Goal: Transaction & Acquisition: Purchase product/service

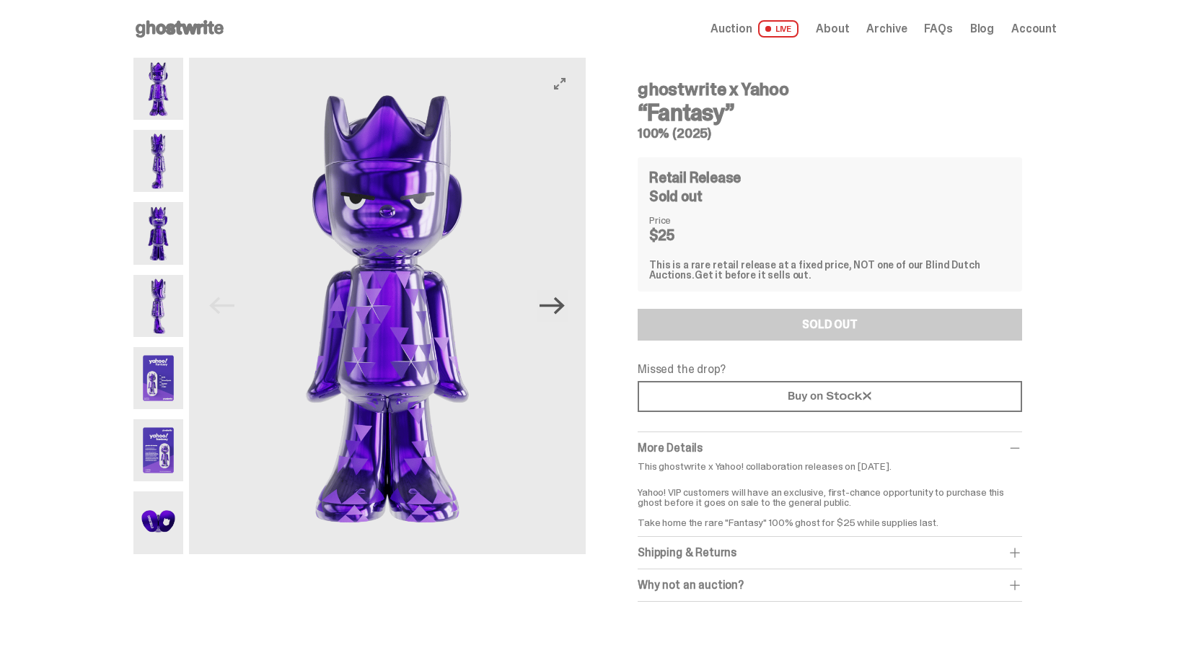
click at [565, 314] on icon "Next" at bounding box center [551, 305] width 25 height 25
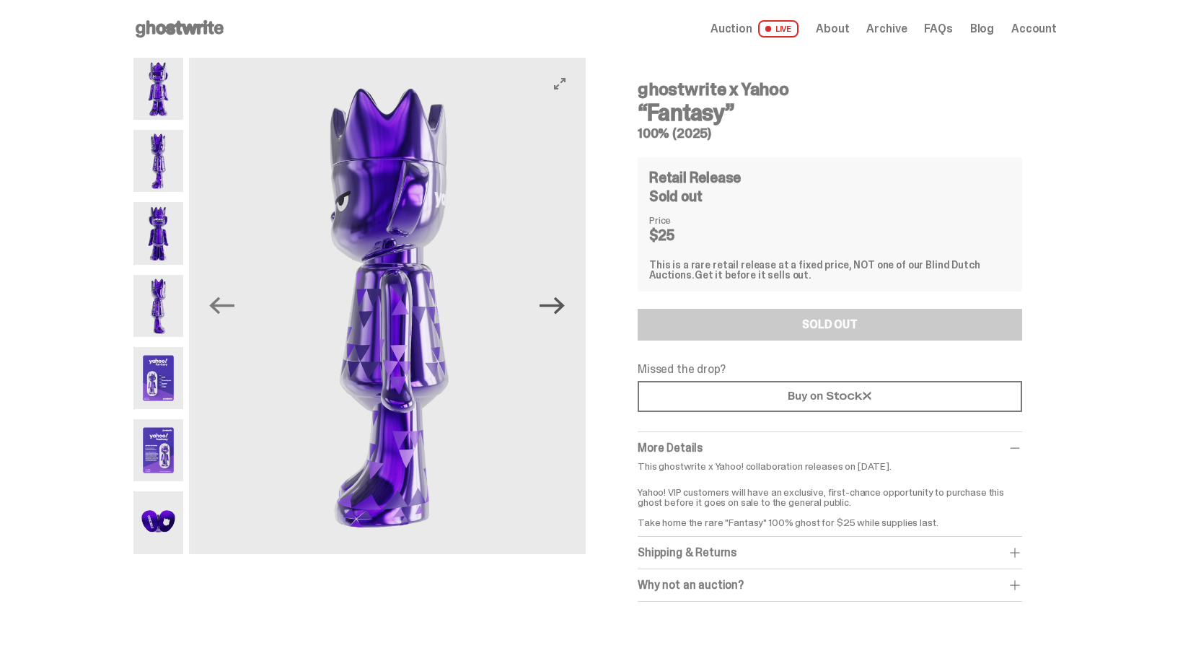
click at [565, 314] on icon "Next" at bounding box center [551, 305] width 25 height 25
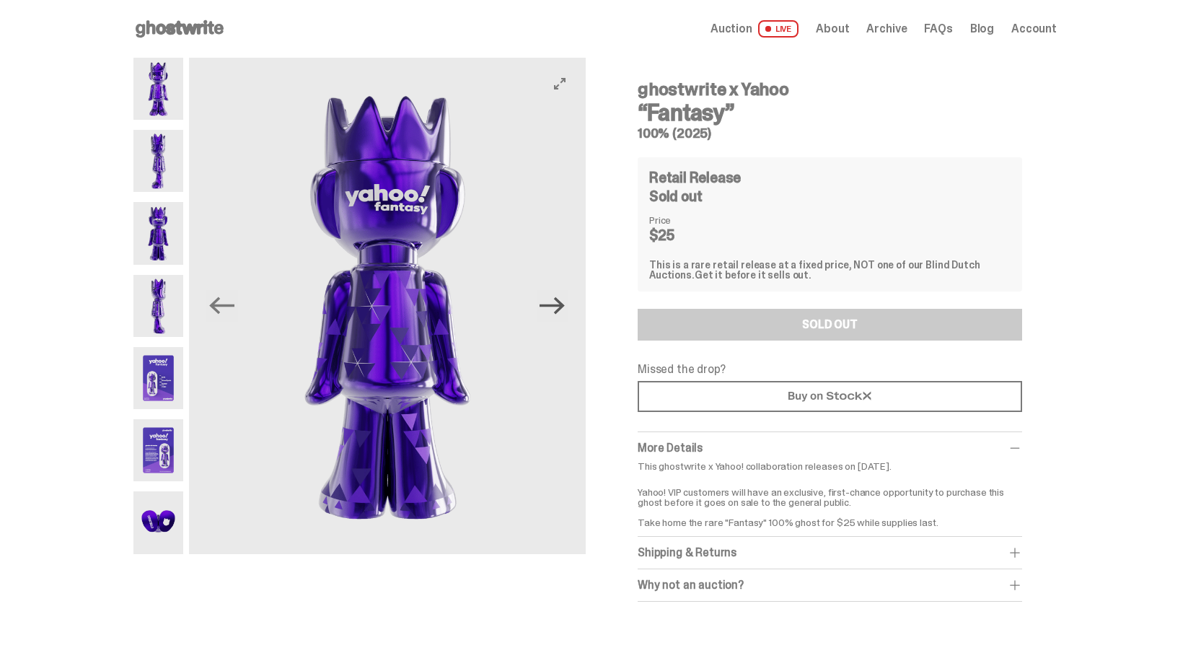
click at [565, 314] on icon "Next" at bounding box center [551, 305] width 25 height 25
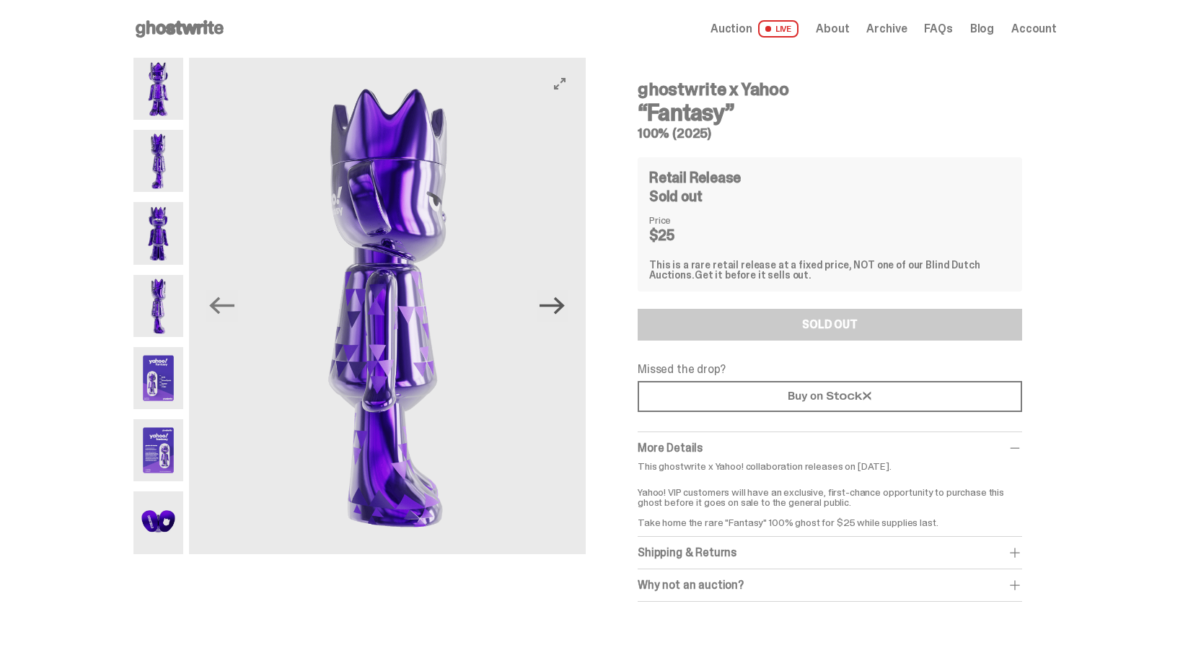
click at [565, 314] on icon "Next" at bounding box center [551, 305] width 25 height 25
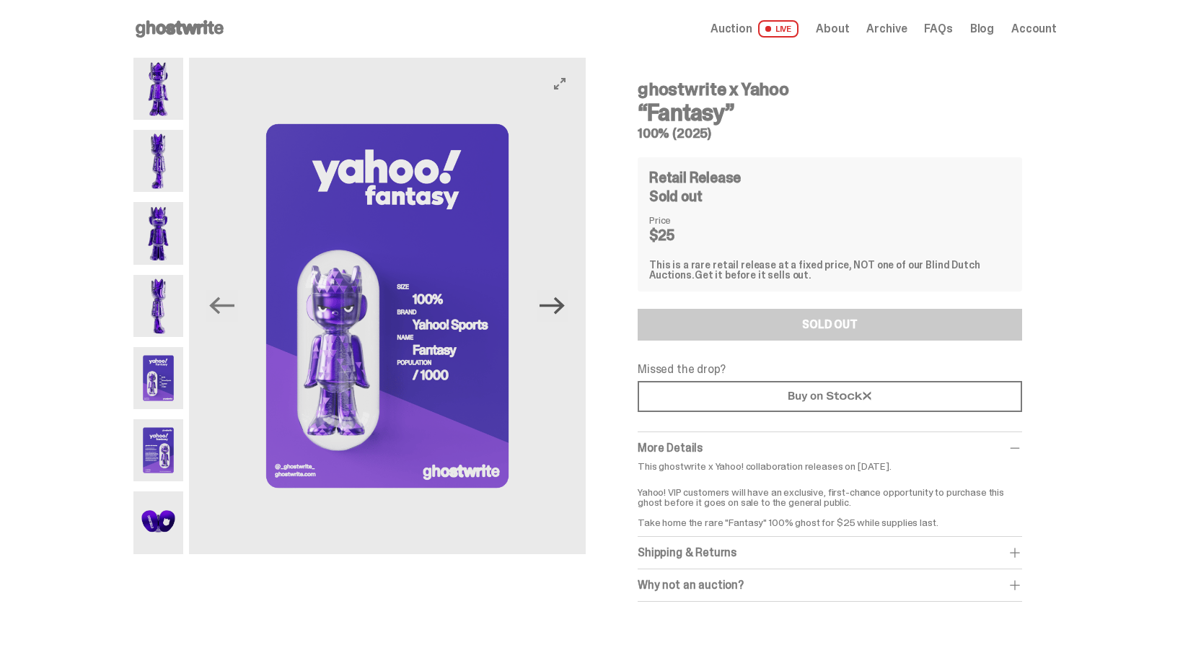
click at [565, 314] on icon "Next" at bounding box center [551, 305] width 25 height 25
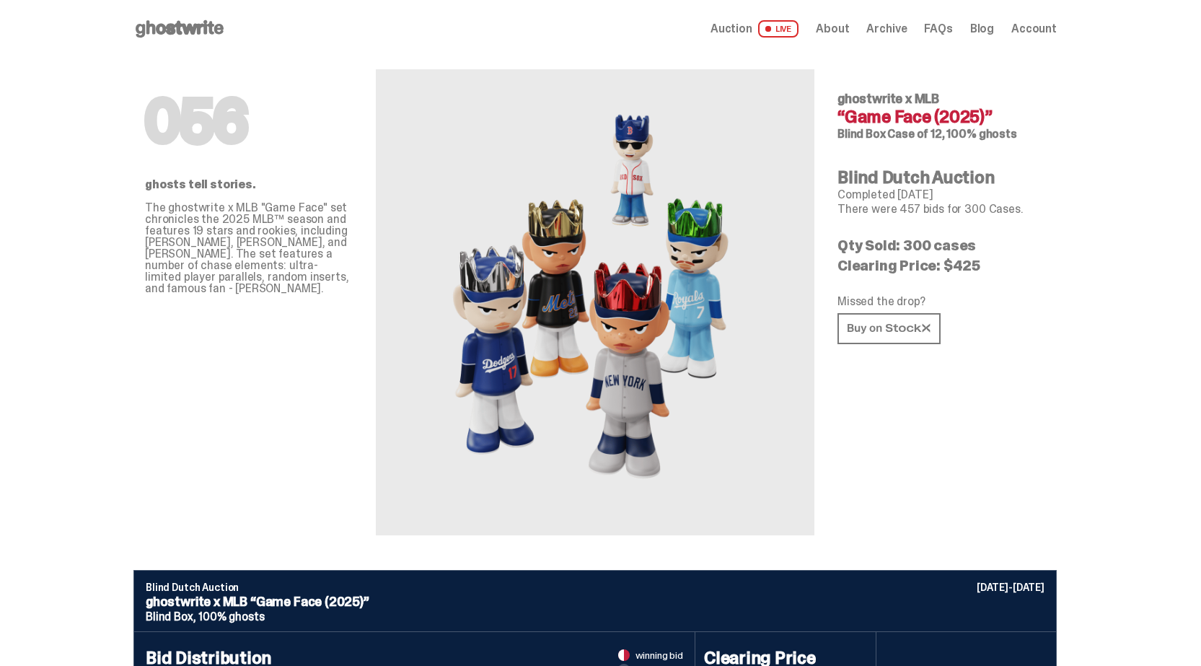
click at [774, 25] on span "LIVE" at bounding box center [778, 28] width 41 height 17
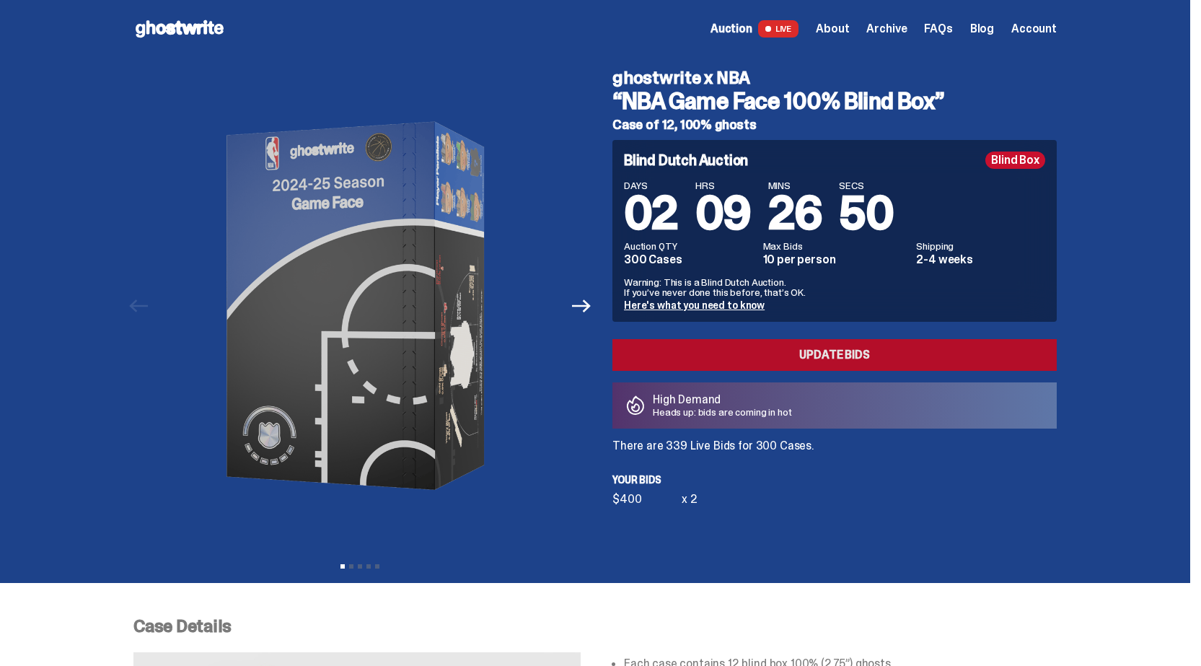
click at [723, 355] on link "Update Bids" at bounding box center [834, 355] width 444 height 32
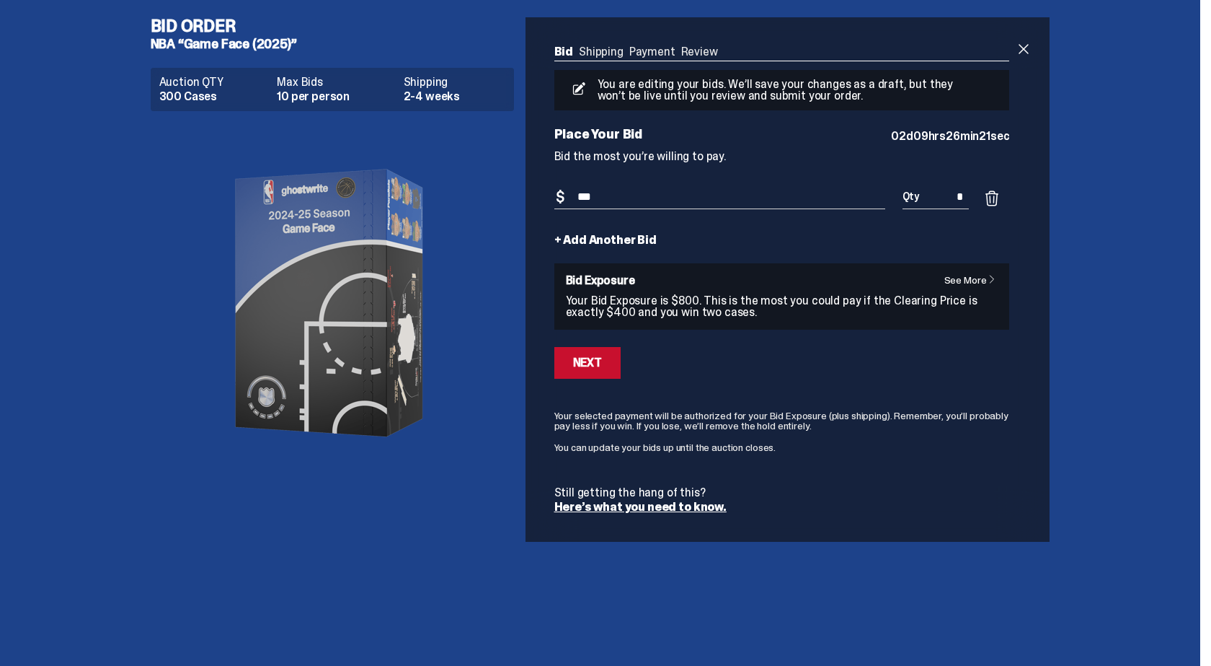
click at [594, 250] on form "Bid Amount $ *** Bid Quantity Qty * + Add Another Bid See More Bid Exposure You…" at bounding box center [783, 348] width 456 height 327
click at [596, 237] on link "+ Add Another Bid" at bounding box center [606, 240] width 102 height 12
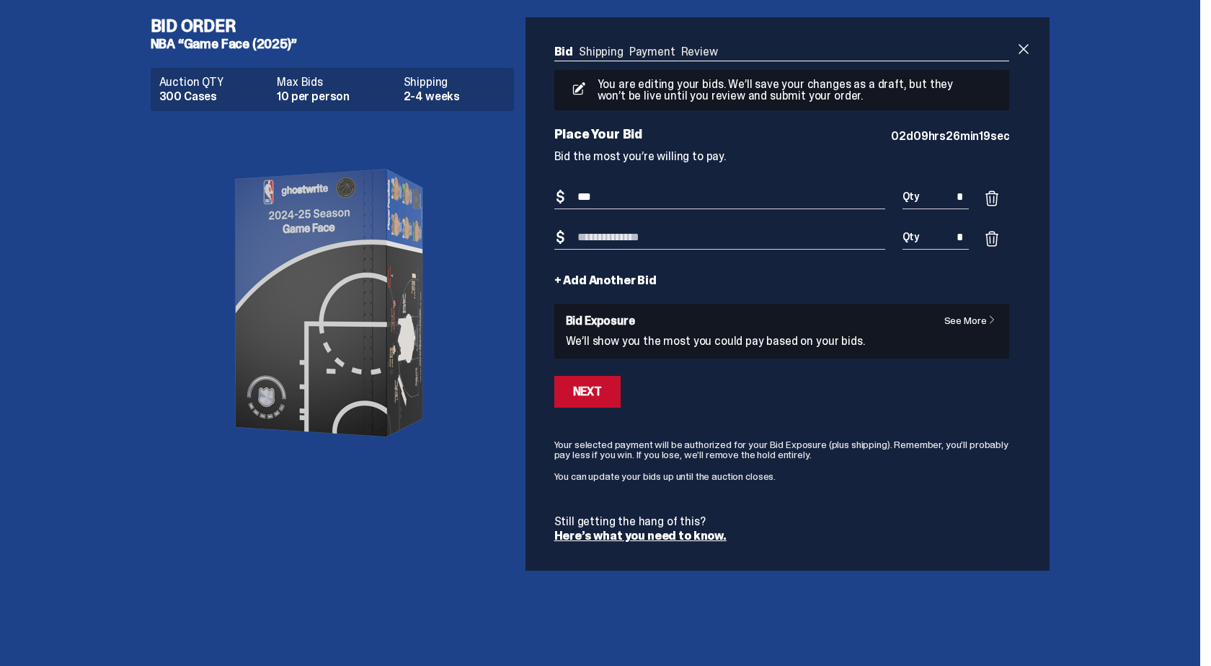
click at [596, 237] on input "Bid Amount" at bounding box center [720, 238] width 331 height 24
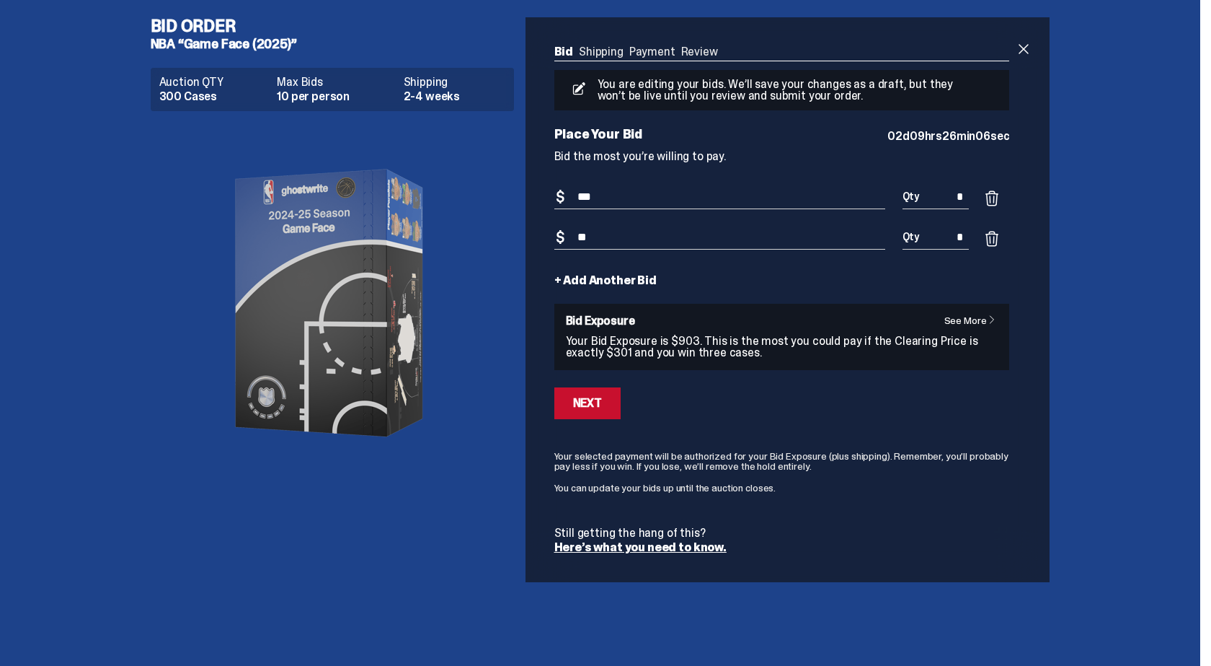
type input "*"
type input "***"
click at [584, 400] on div "Next" at bounding box center [587, 403] width 29 height 12
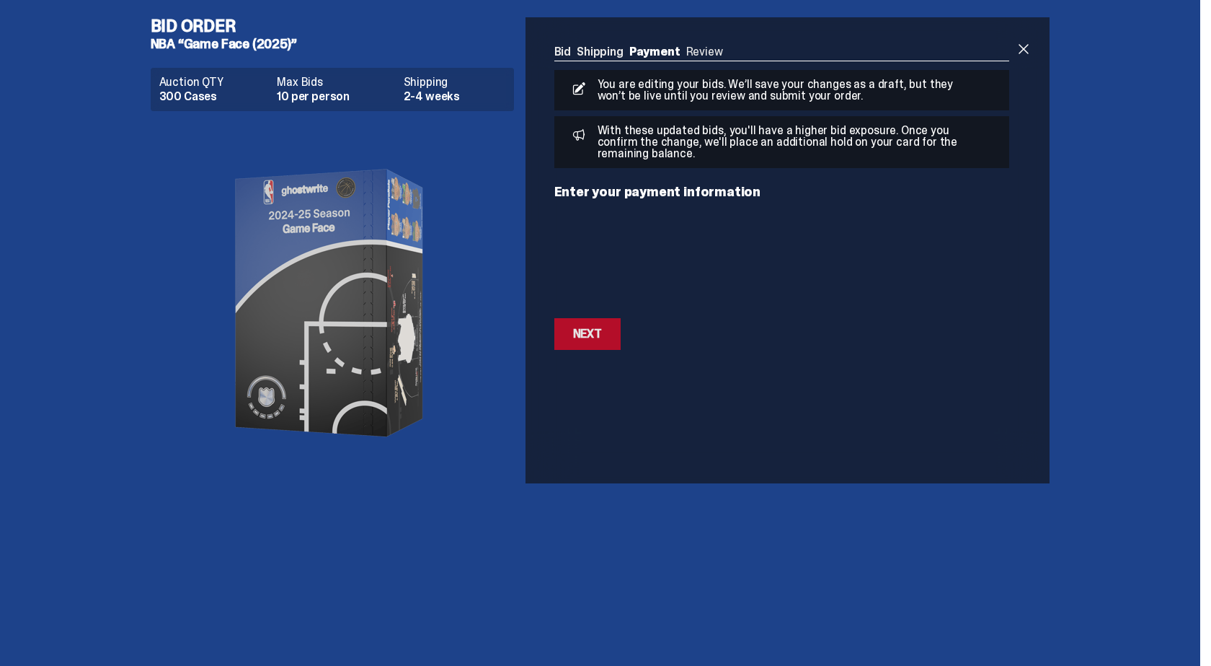
click at [602, 338] on button "Next Next" at bounding box center [588, 334] width 66 height 32
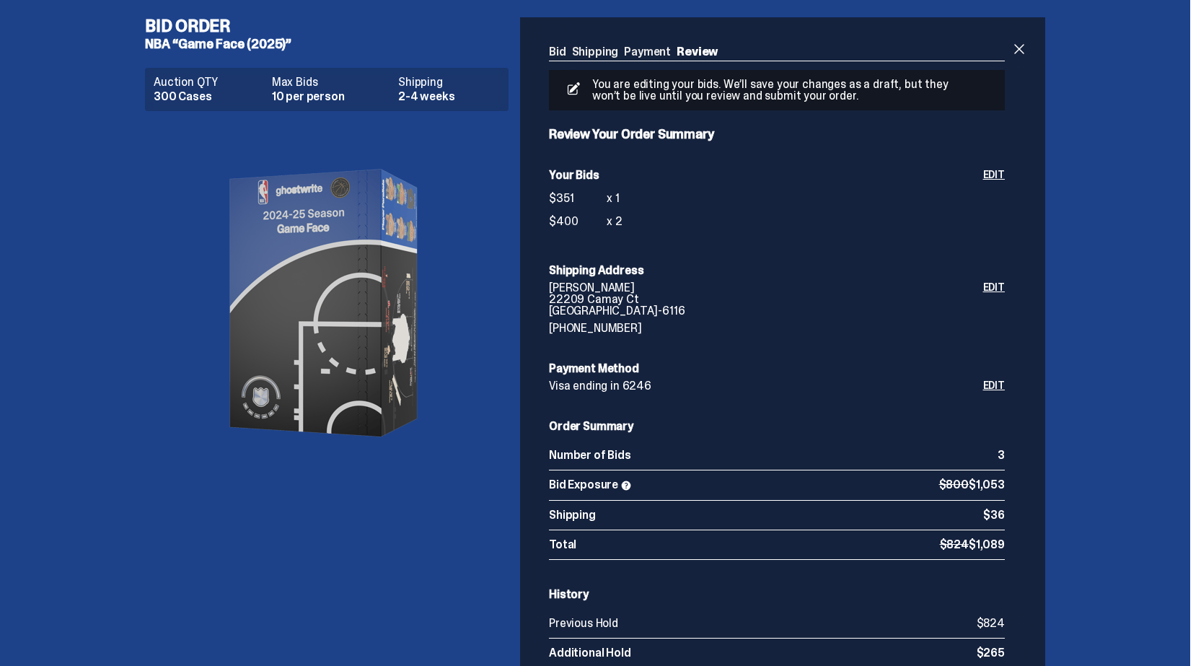
click at [997, 171] on link "Edit" at bounding box center [994, 202] width 22 height 66
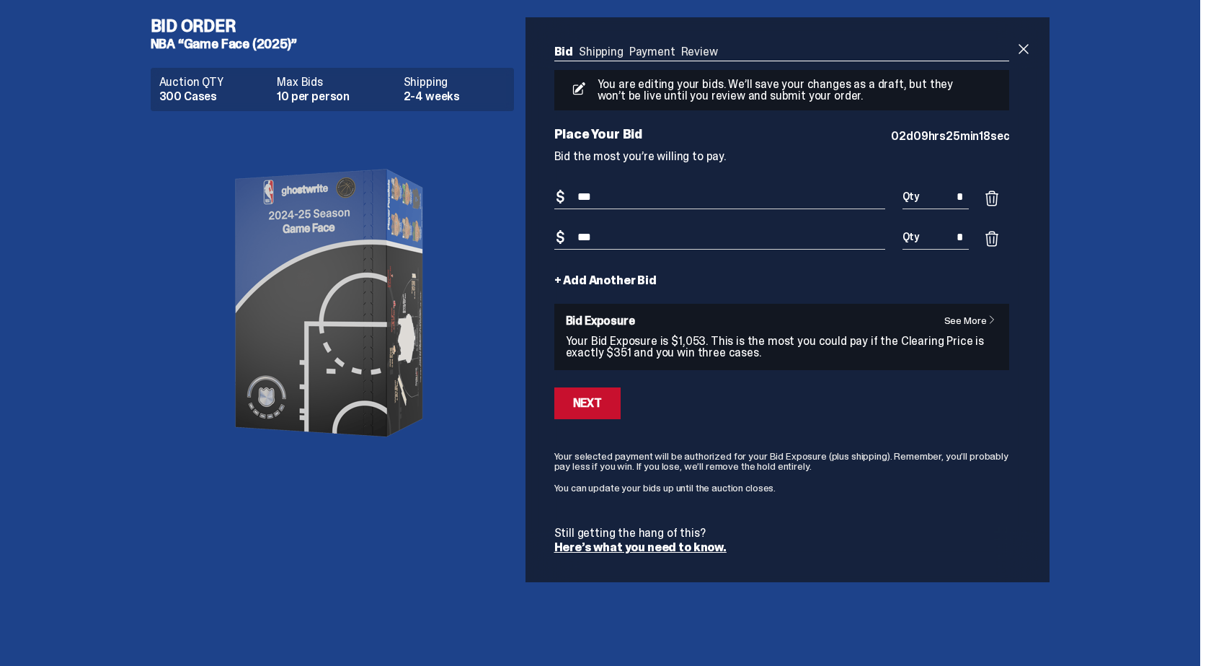
drag, startPoint x: 622, startPoint y: 237, endPoint x: 533, endPoint y: 250, distance: 90.5
click at [533, 250] on div "Bid Shipping Payment Review Auction QTY 300 Cases Max Bids 10 per person Shippi…" at bounding box center [782, 299] width 513 height 565
click at [935, 243] on input "*" at bounding box center [936, 238] width 67 height 24
type input "*"
click at [620, 286] on link "+ Add Another Bid" at bounding box center [606, 281] width 102 height 12
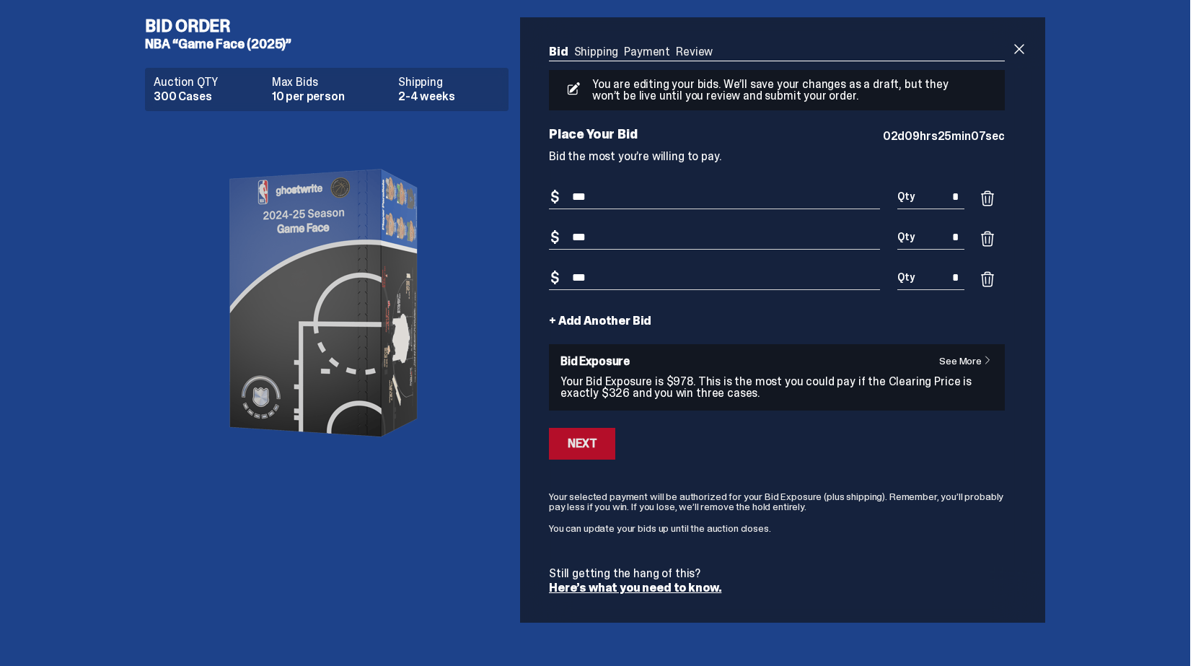
type input "***"
click at [610, 442] on button "Next" at bounding box center [582, 444] width 66 height 32
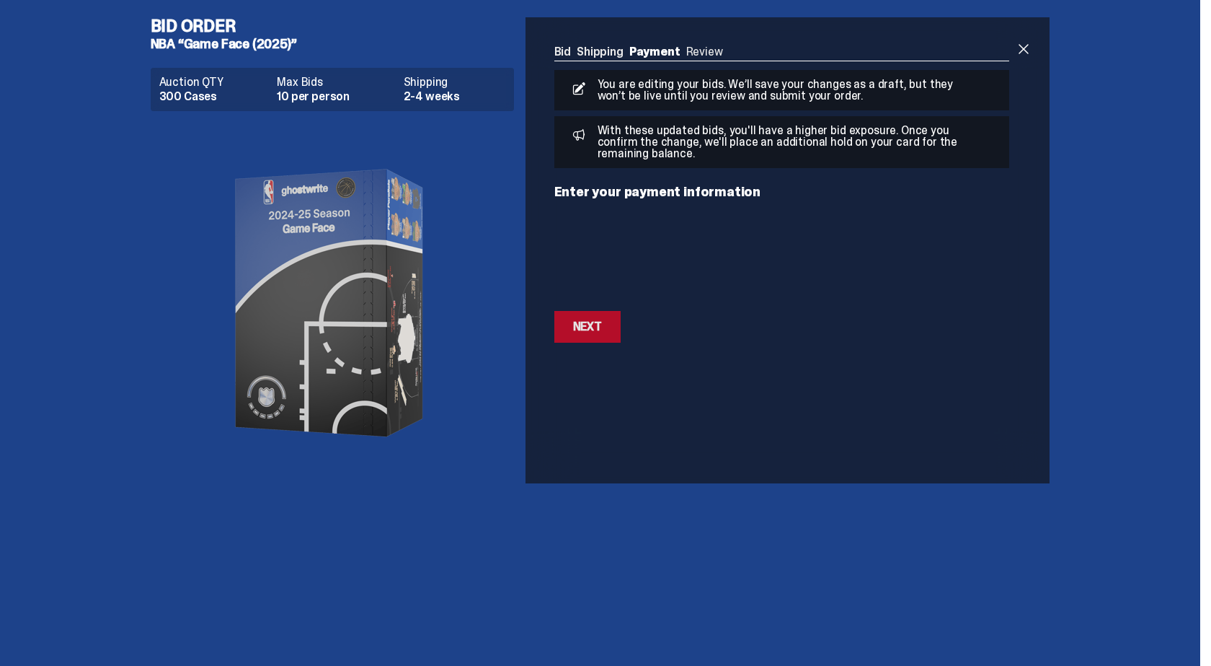
click at [584, 332] on div "Next" at bounding box center [587, 327] width 29 height 12
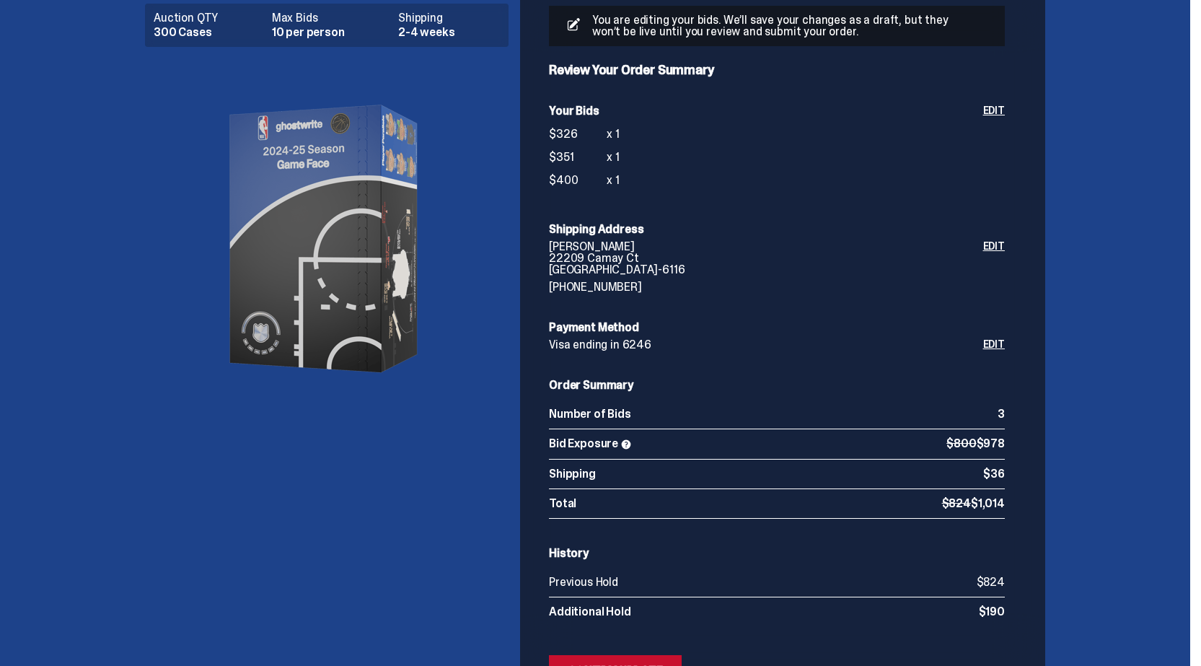
scroll to position [216, 0]
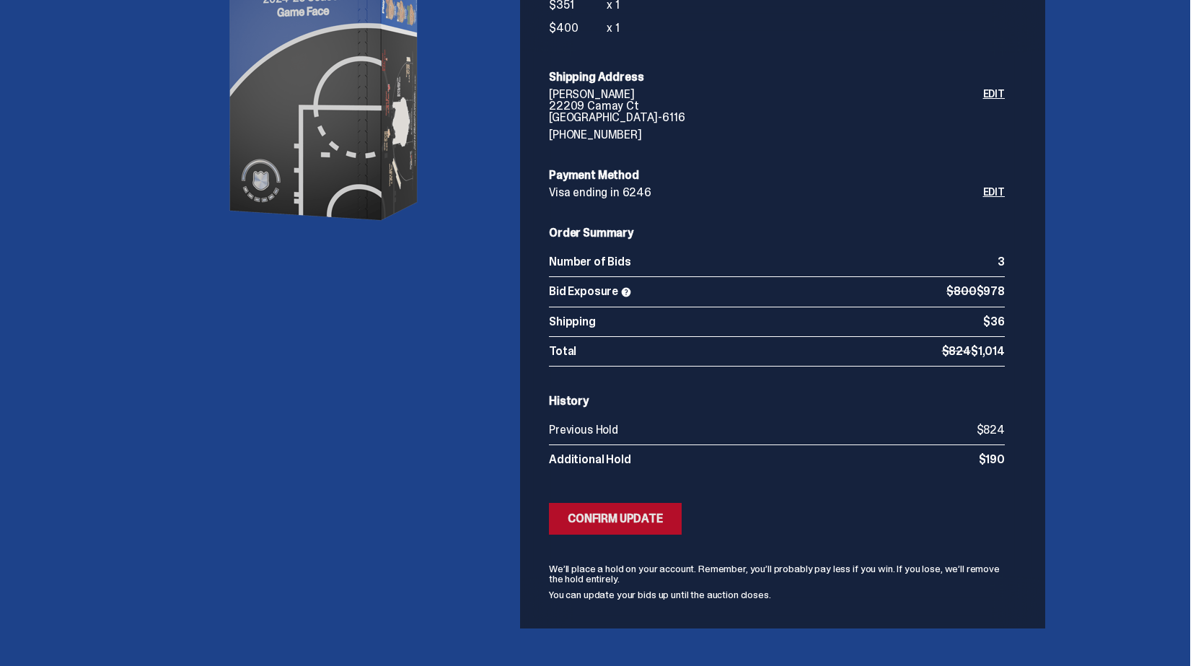
click at [609, 516] on div "Confirm Update" at bounding box center [614, 519] width 95 height 12
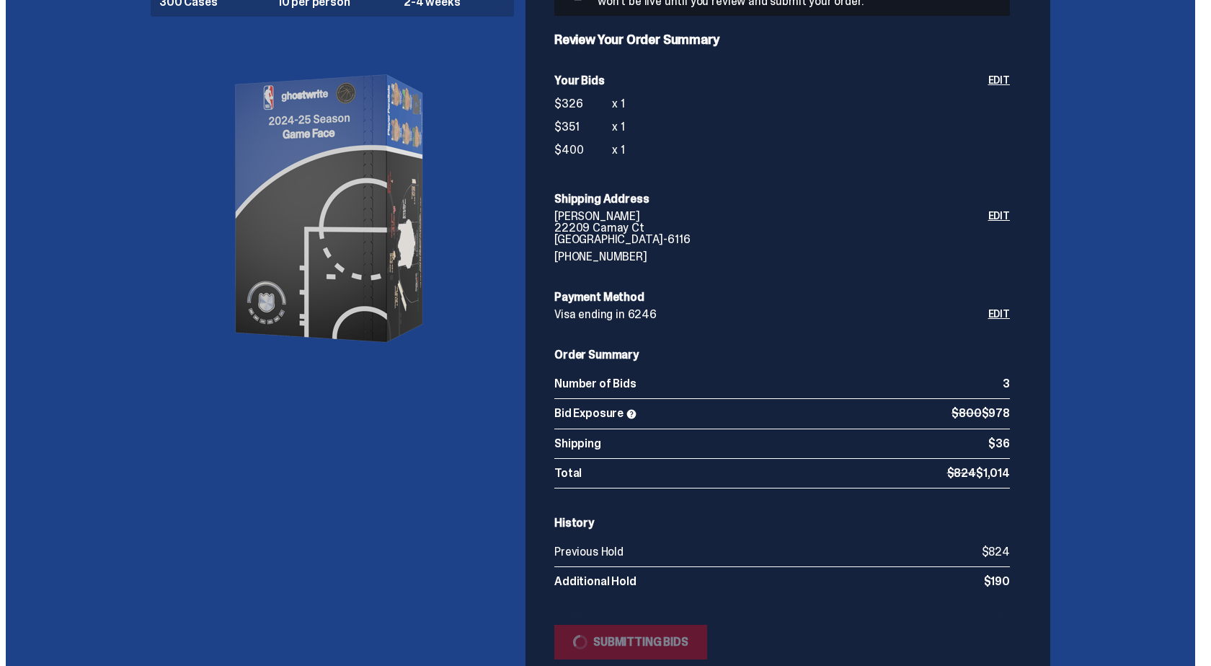
scroll to position [0, 0]
